Goal: Navigation & Orientation: Find specific page/section

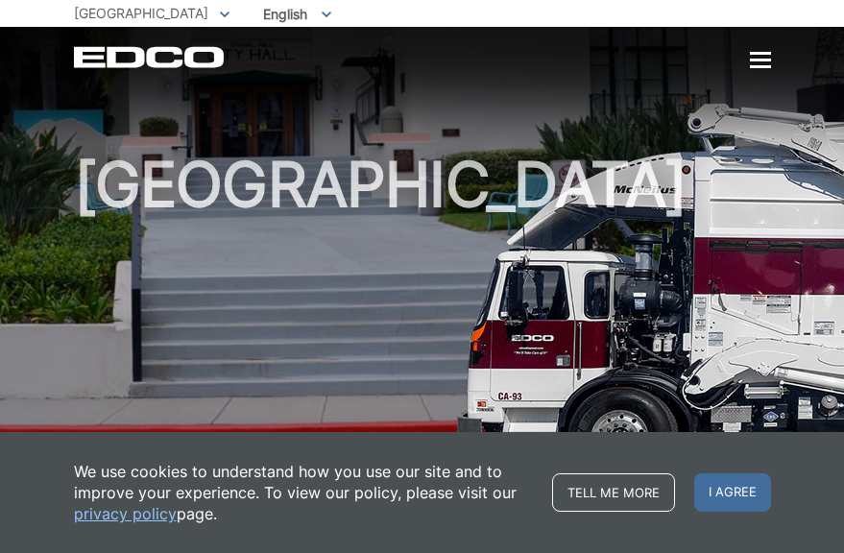
click at [414, 467] on p "We use cookies to understand how you use our site and to improve your experienc…" at bounding box center [303, 492] width 459 height 63
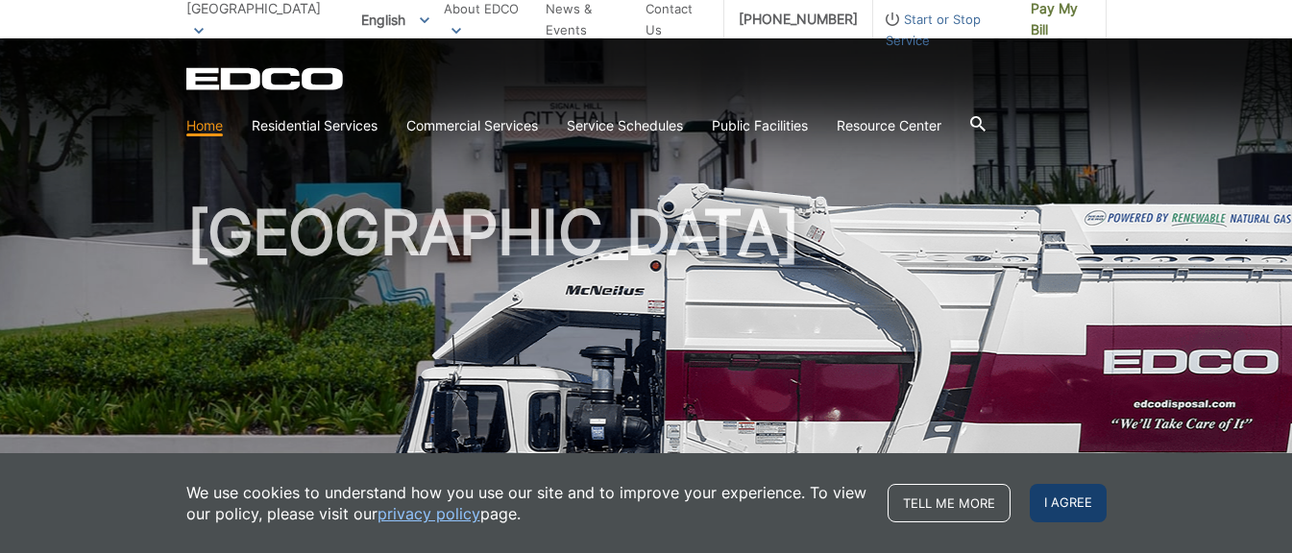
click at [843, 508] on span "I agree" at bounding box center [1068, 503] width 77 height 38
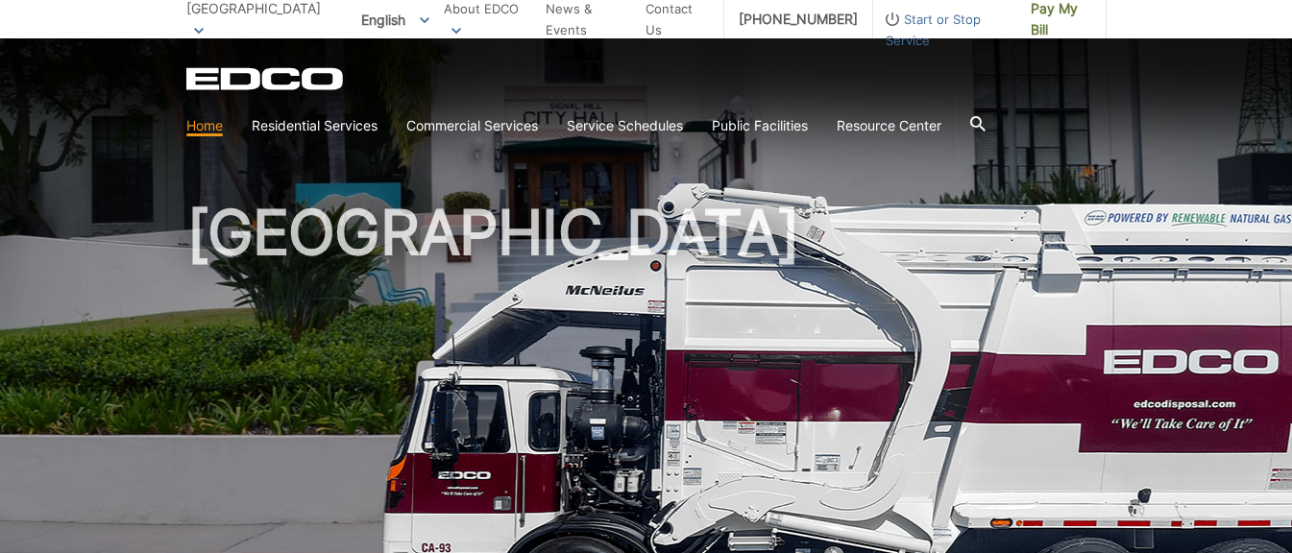
click at [843, 485] on img at bounding box center [923, 422] width 1109 height 480
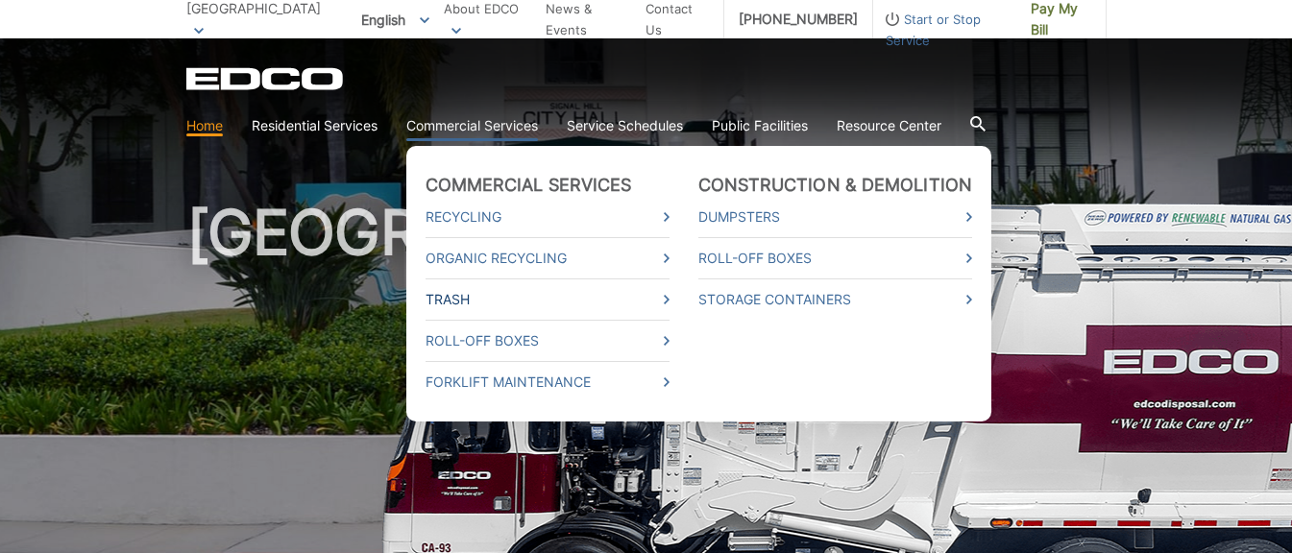
click at [468, 300] on link "Trash" at bounding box center [547, 299] width 244 height 21
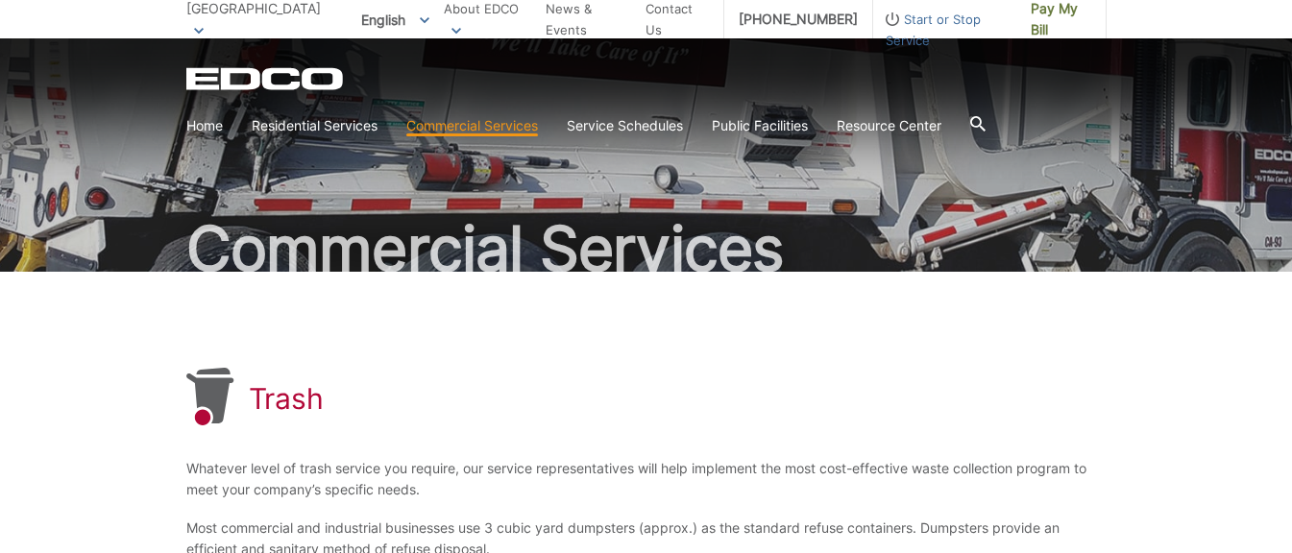
scroll to position [63, 0]
click at [203, 128] on link "Home" at bounding box center [204, 125] width 36 height 21
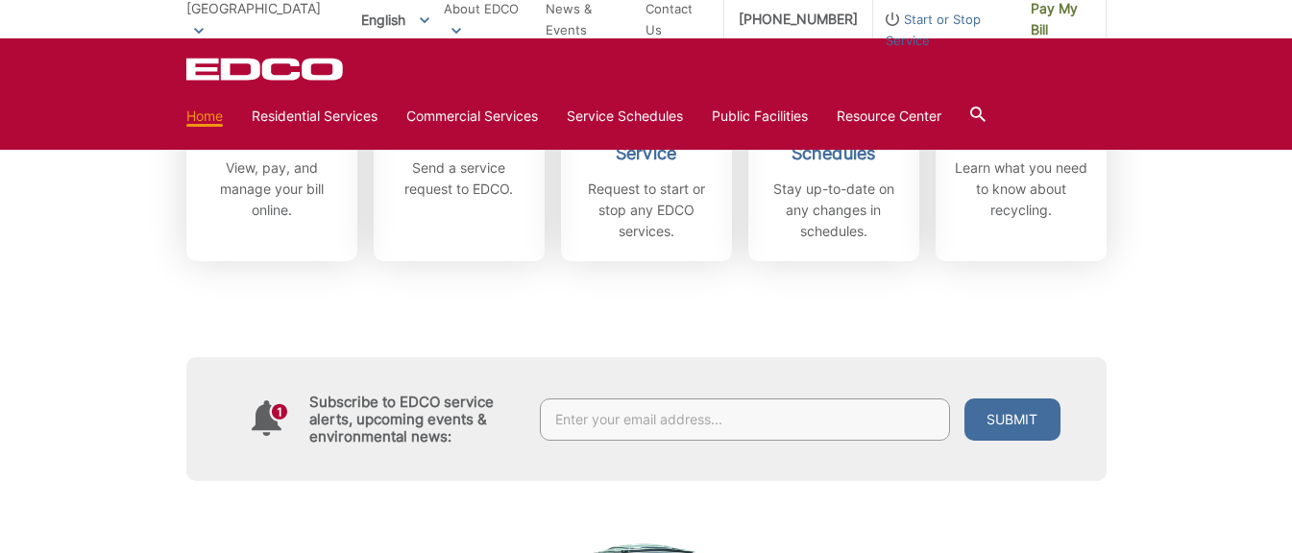
scroll to position [741, 0]
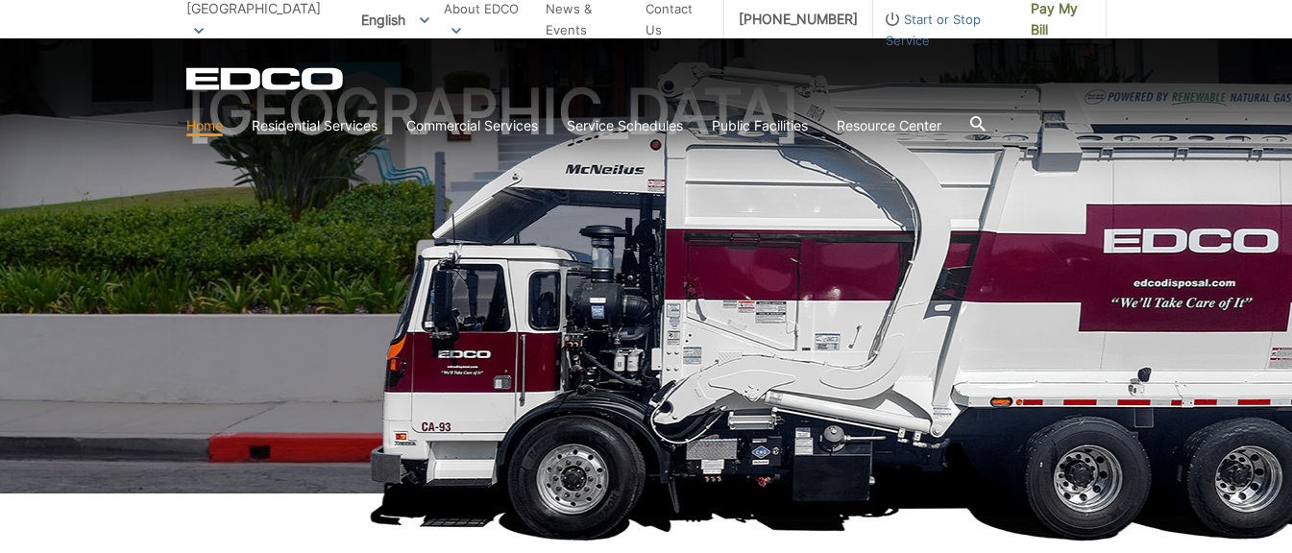
scroll to position [0, 0]
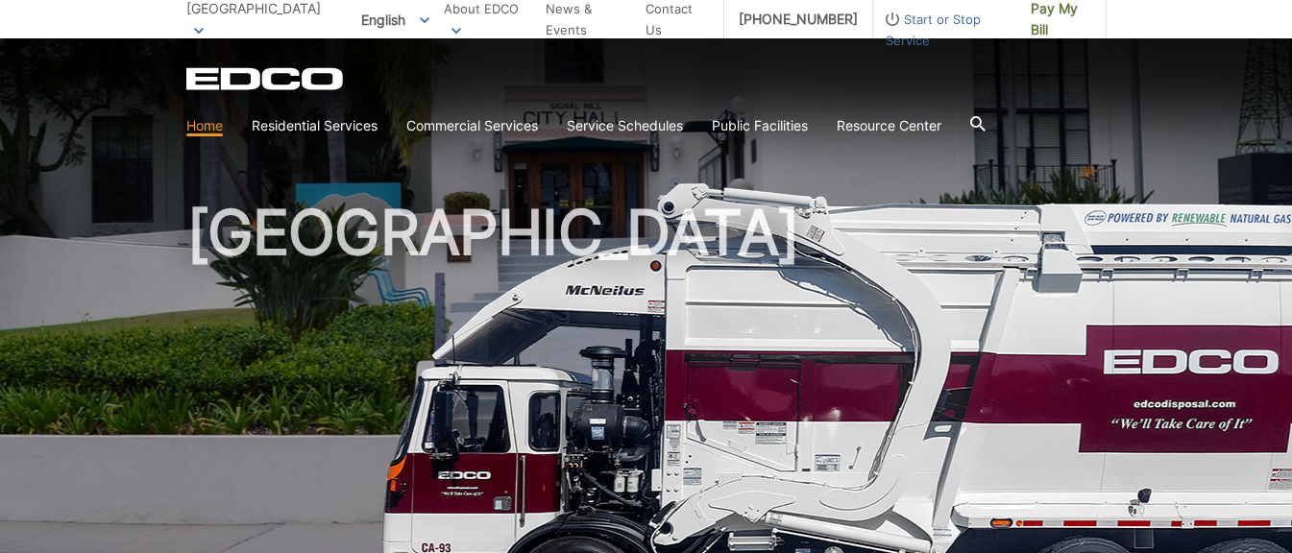
click at [223, 127] on ul "Home Residential Services Curbside Pickup Recycling Organic Recycling Trash Hou…" at bounding box center [563, 125] width 755 height 21
click at [217, 128] on link "Home" at bounding box center [204, 125] width 36 height 21
